Goal: Transaction & Acquisition: Purchase product/service

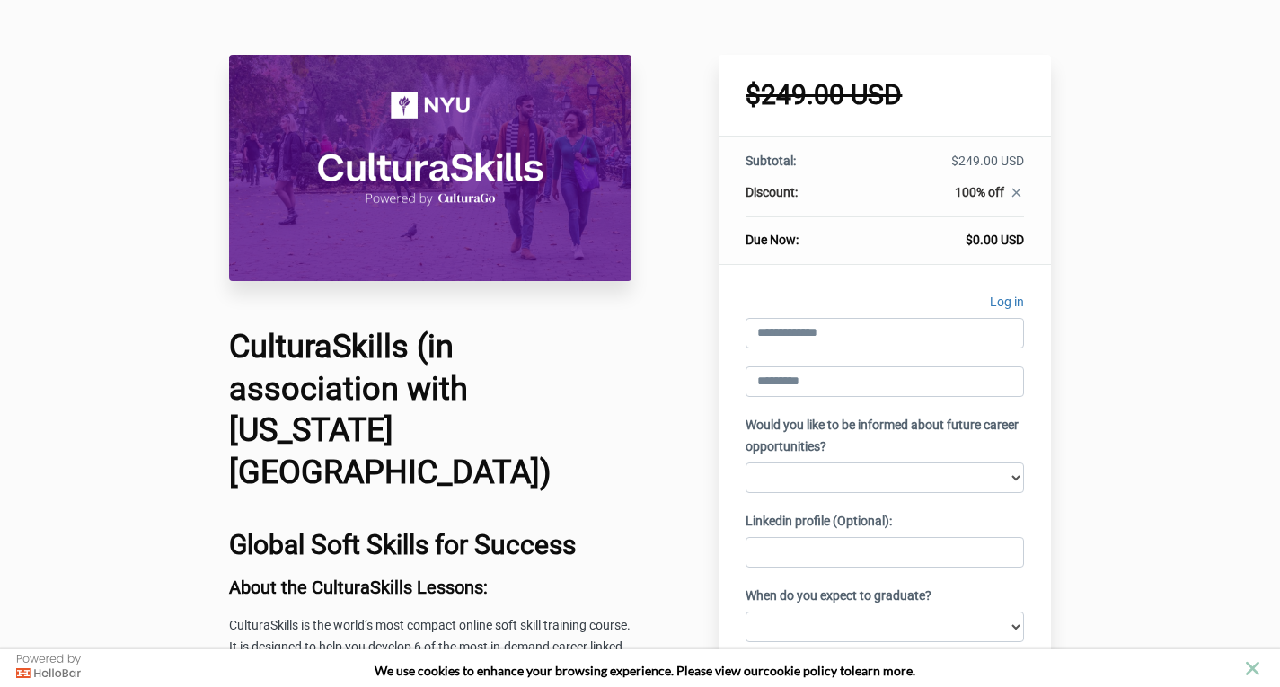
click at [506, 178] on img at bounding box center [430, 168] width 402 height 226
click at [1004, 296] on link "Log in" at bounding box center [1007, 305] width 34 height 26
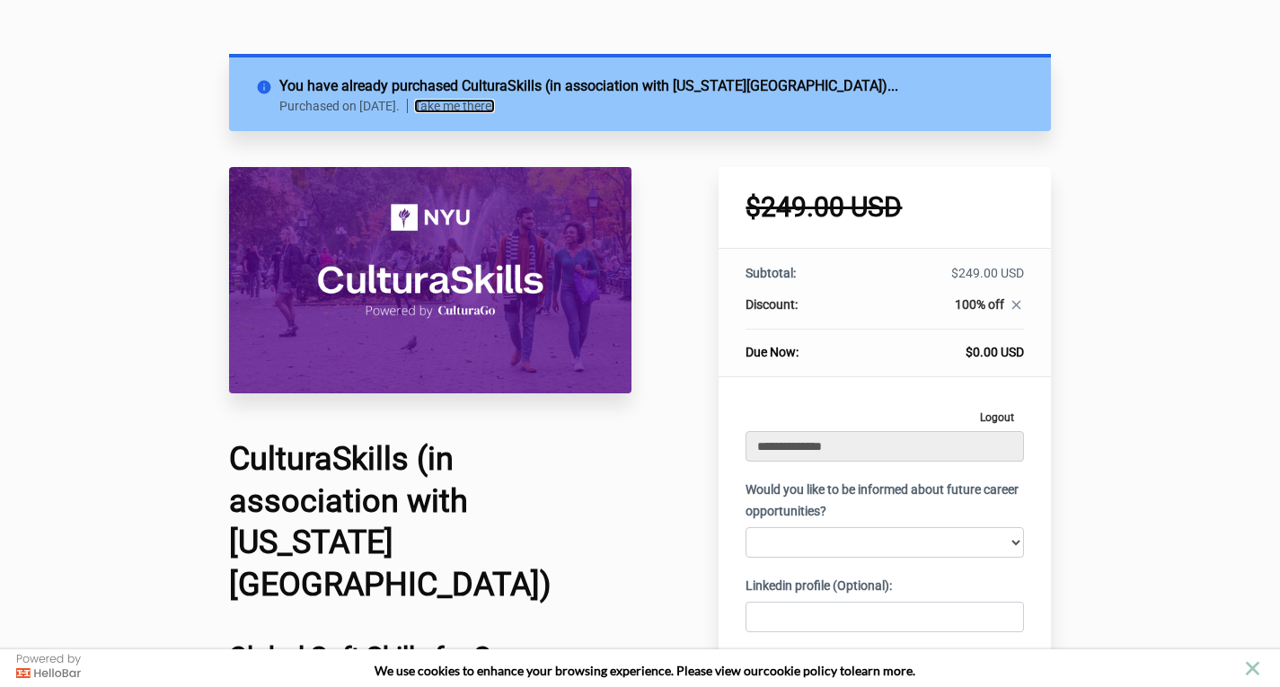
click at [495, 110] on link "Take me there!" at bounding box center [454, 106] width 81 height 14
